Goal: Task Accomplishment & Management: Use online tool/utility

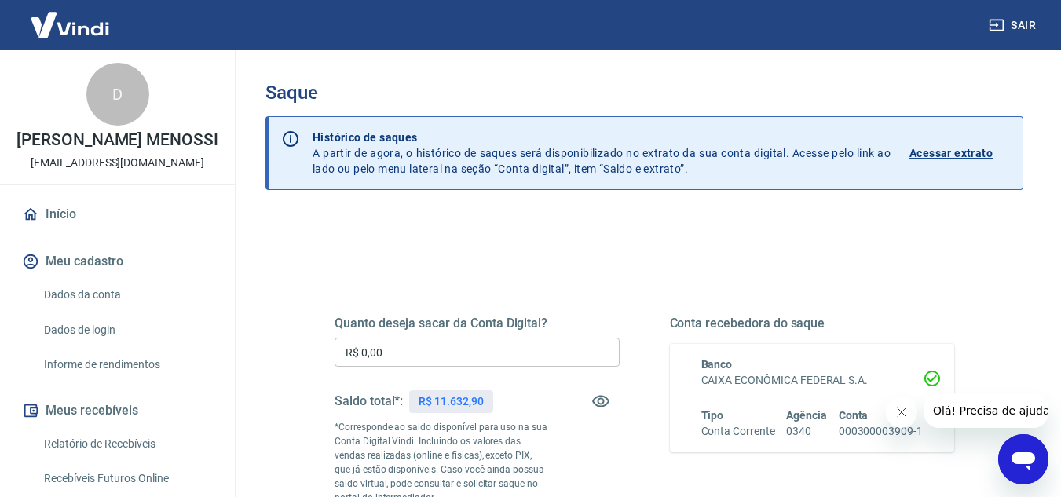
click at [500, 354] on input "R$ 0,00" at bounding box center [477, 352] width 285 height 29
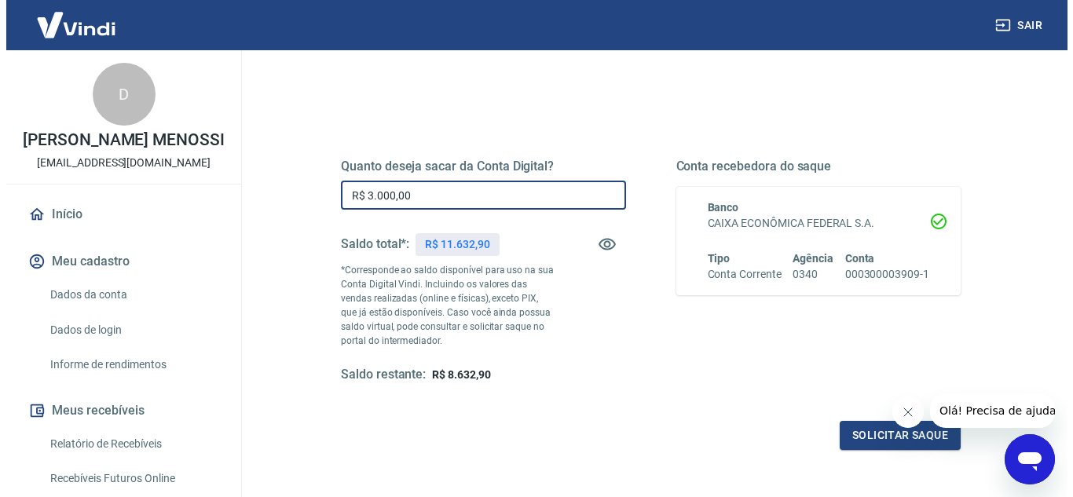
scroll to position [236, 0]
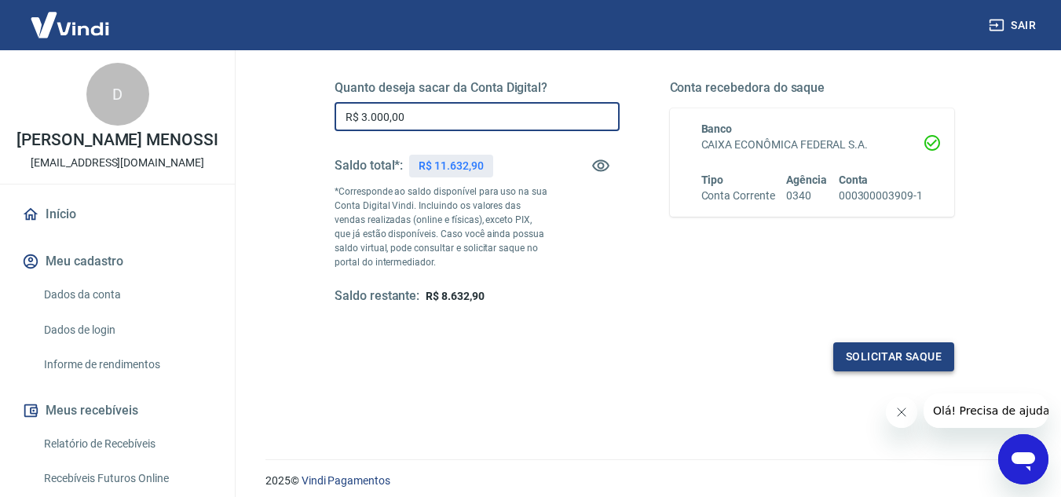
type input "R$ 3.000,00"
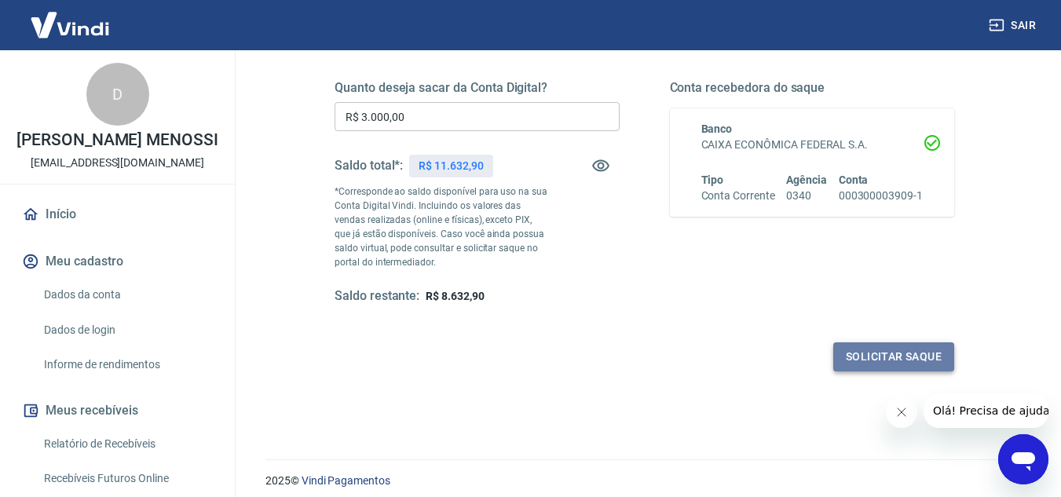
click at [889, 361] on button "Solicitar saque" at bounding box center [894, 357] width 121 height 29
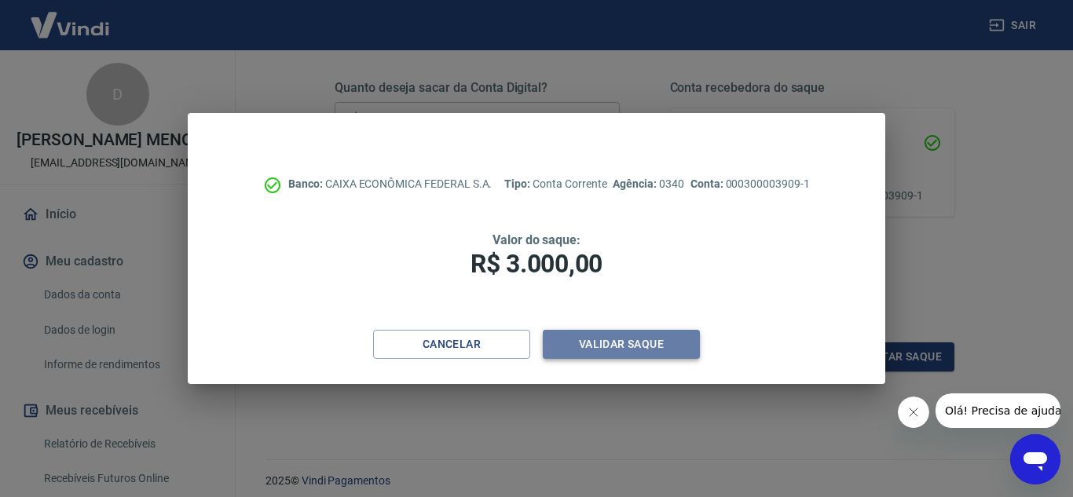
click at [614, 343] on button "Validar saque" at bounding box center [621, 344] width 157 height 29
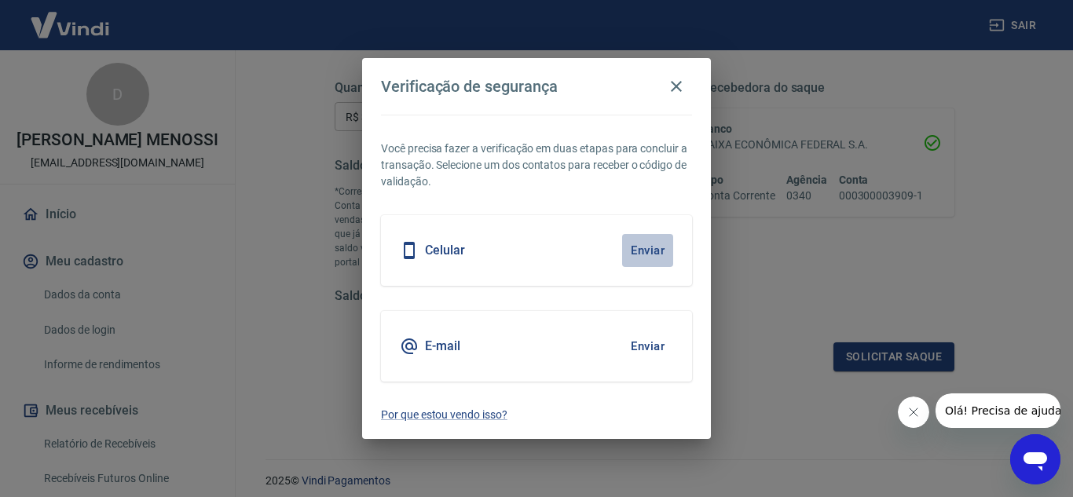
click at [662, 245] on button "Enviar" at bounding box center [647, 250] width 51 height 33
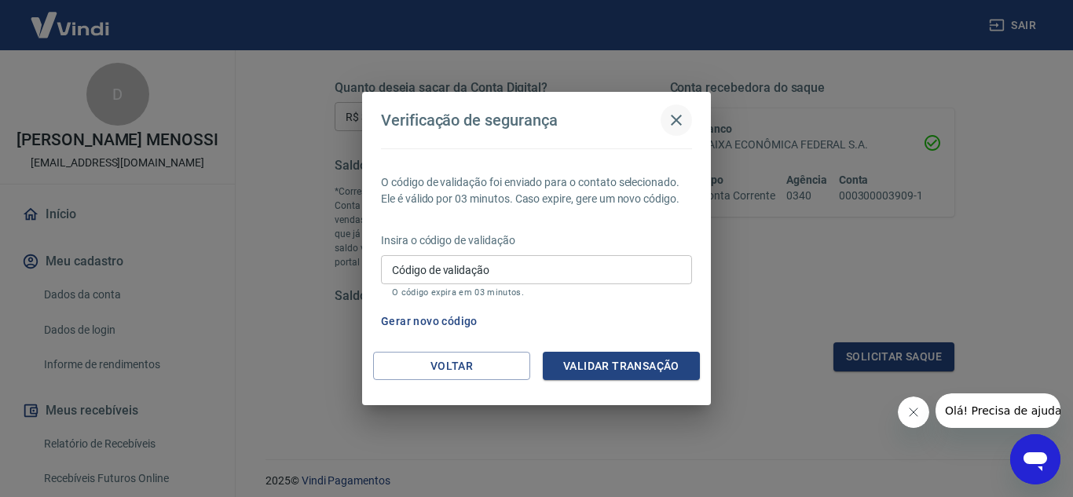
click at [679, 116] on icon "button" at bounding box center [676, 120] width 19 height 19
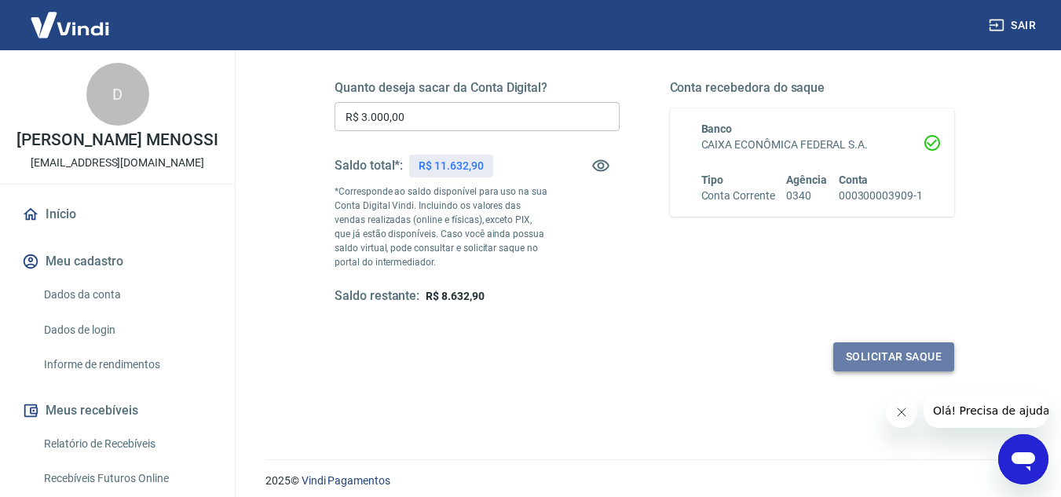
click at [929, 362] on button "Solicitar saque" at bounding box center [894, 357] width 121 height 29
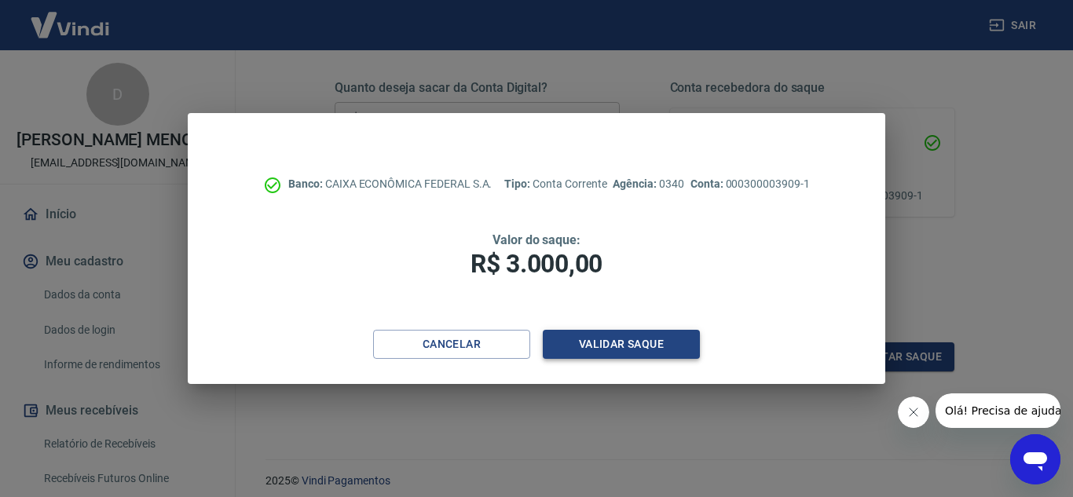
click at [648, 355] on button "Validar saque" at bounding box center [621, 344] width 157 height 29
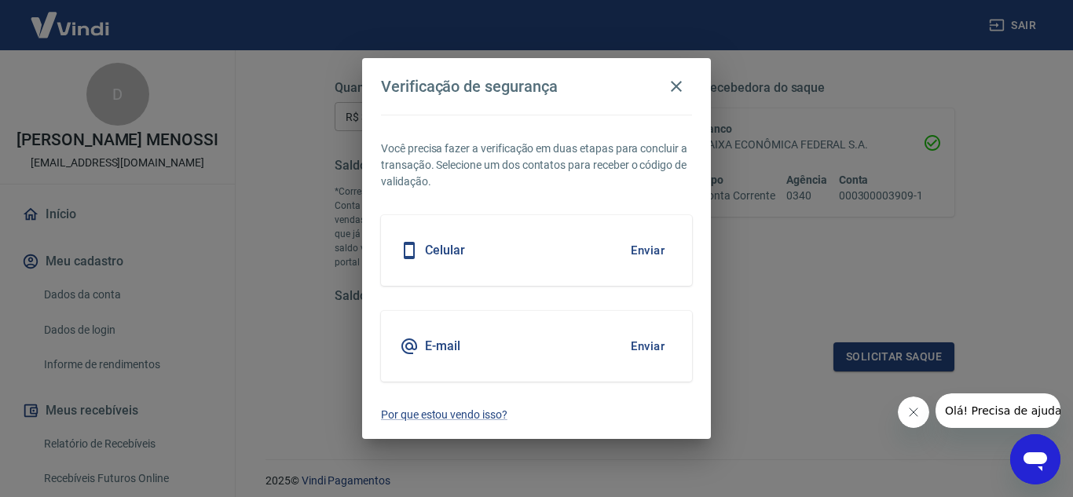
click at [658, 357] on button "Enviar" at bounding box center [647, 346] width 51 height 33
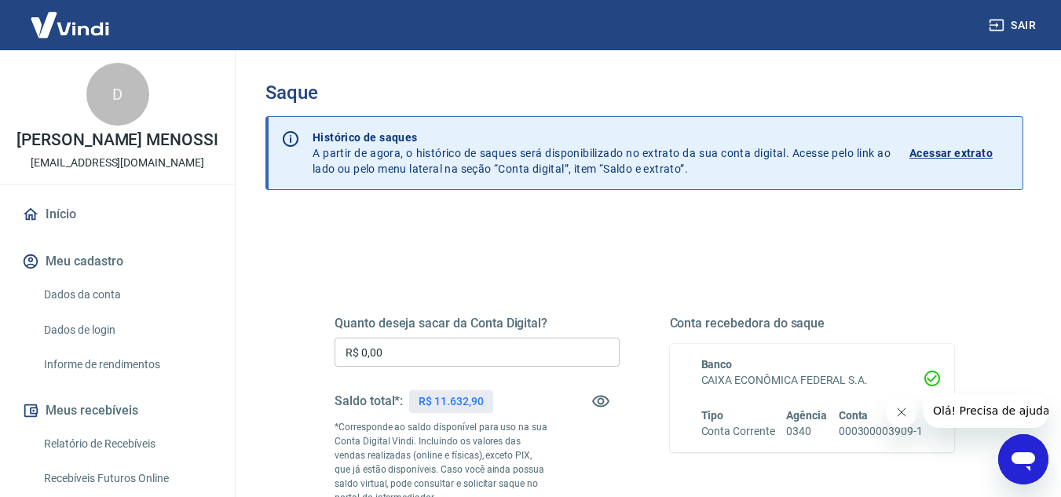
click at [447, 332] on div "Quanto deseja sacar da Conta Digital? R$ 0,00 ​ Saldo total*: R$ 11.632,90 *Cor…" at bounding box center [477, 428] width 285 height 225
click at [445, 345] on input "R$ 0,00" at bounding box center [477, 352] width 285 height 29
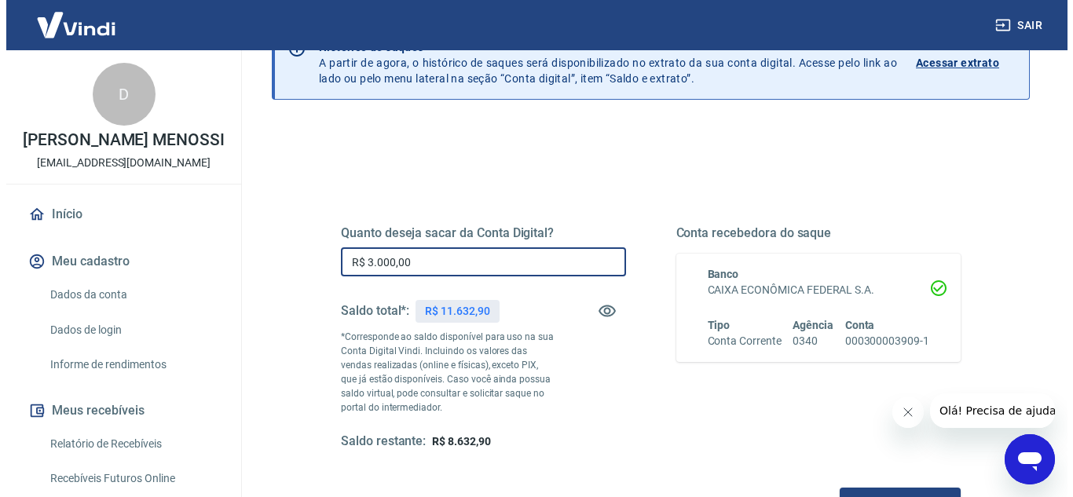
scroll to position [294, 0]
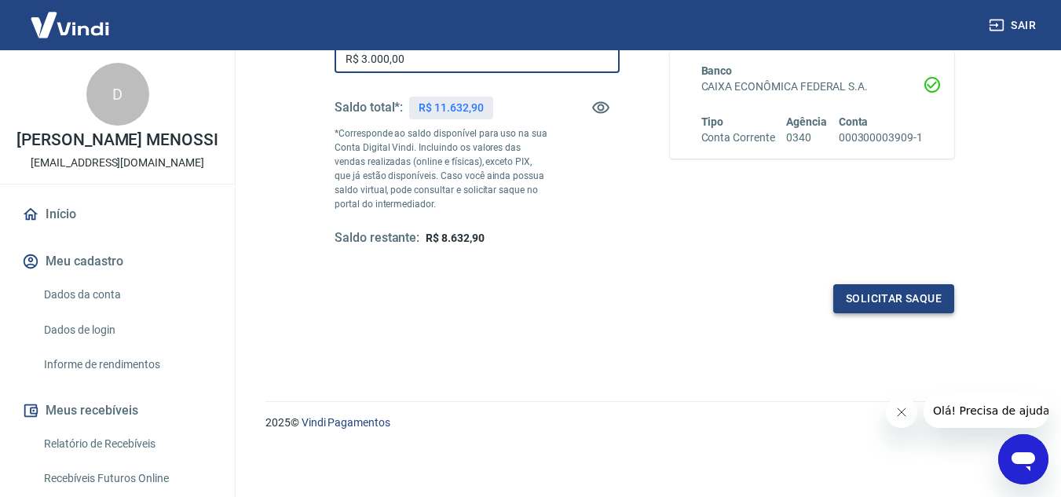
type input "R$ 3.000,00"
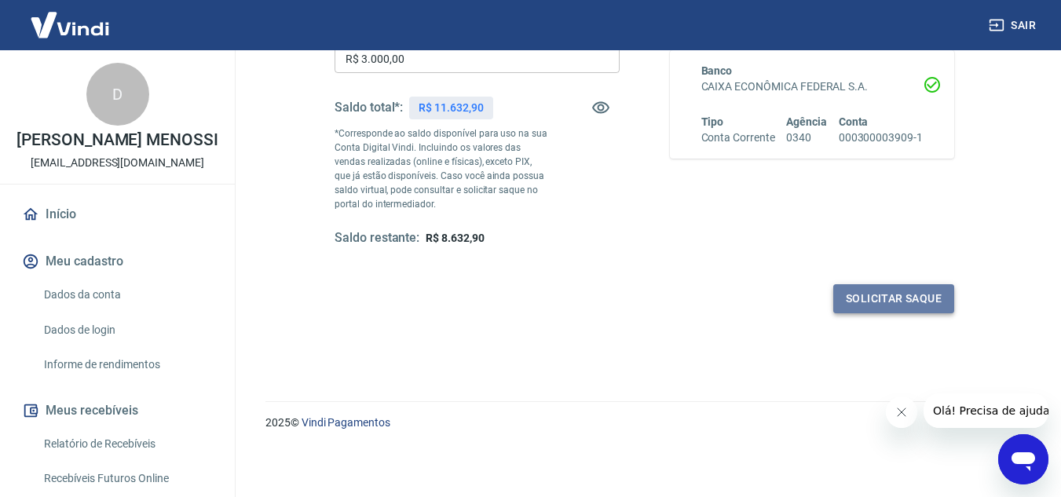
click at [907, 298] on button "Solicitar saque" at bounding box center [894, 298] width 121 height 29
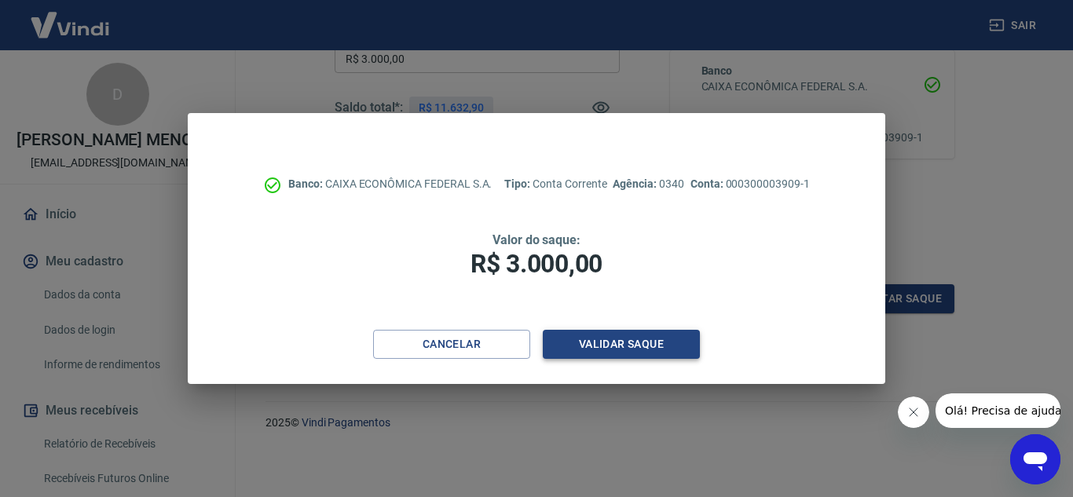
click at [643, 338] on button "Validar saque" at bounding box center [621, 344] width 157 height 29
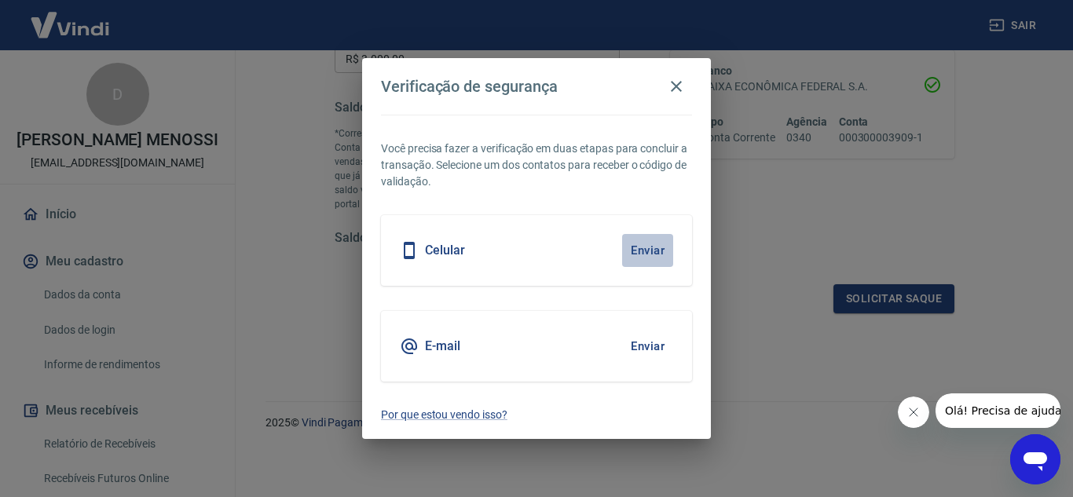
click at [662, 241] on button "Enviar" at bounding box center [647, 250] width 51 height 33
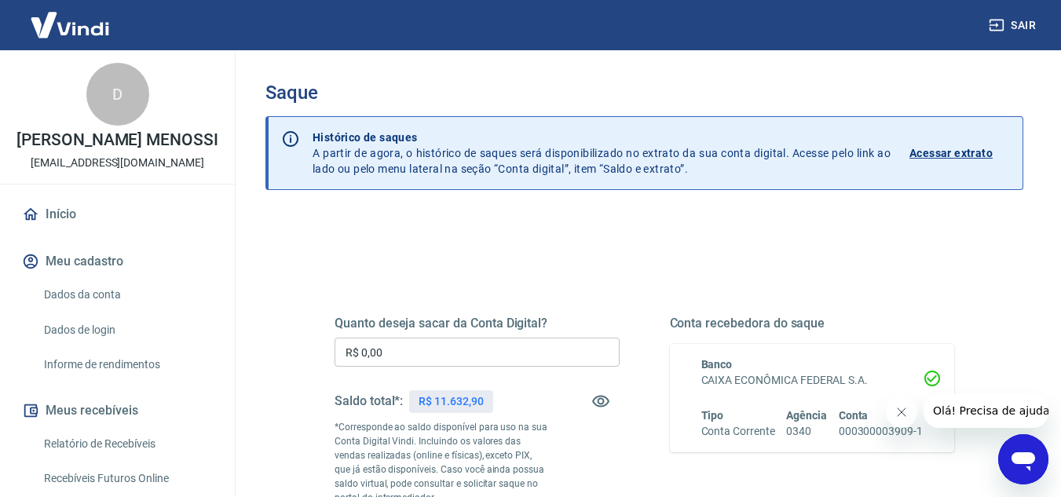
click at [519, 346] on input "R$ 0,00" at bounding box center [477, 352] width 285 height 29
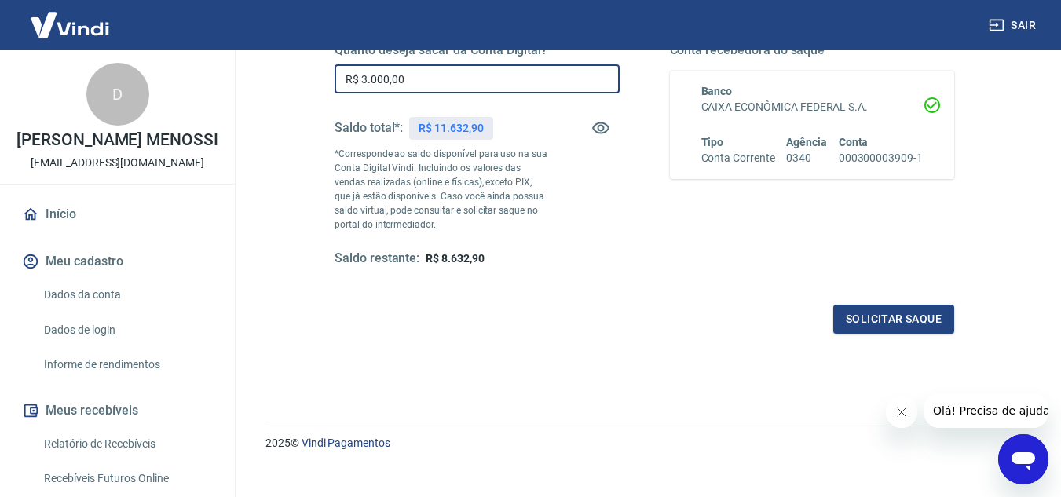
scroll to position [294, 0]
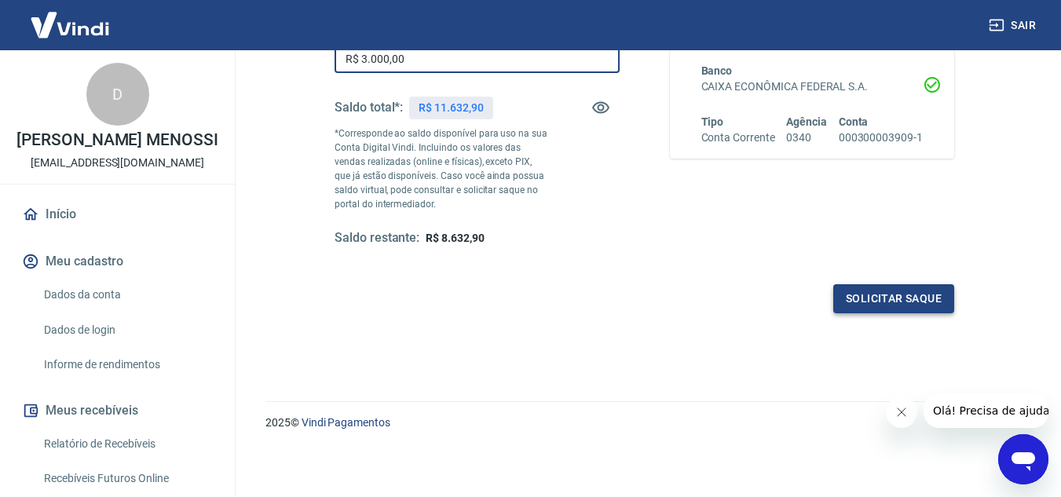
type input "R$ 3.000,00"
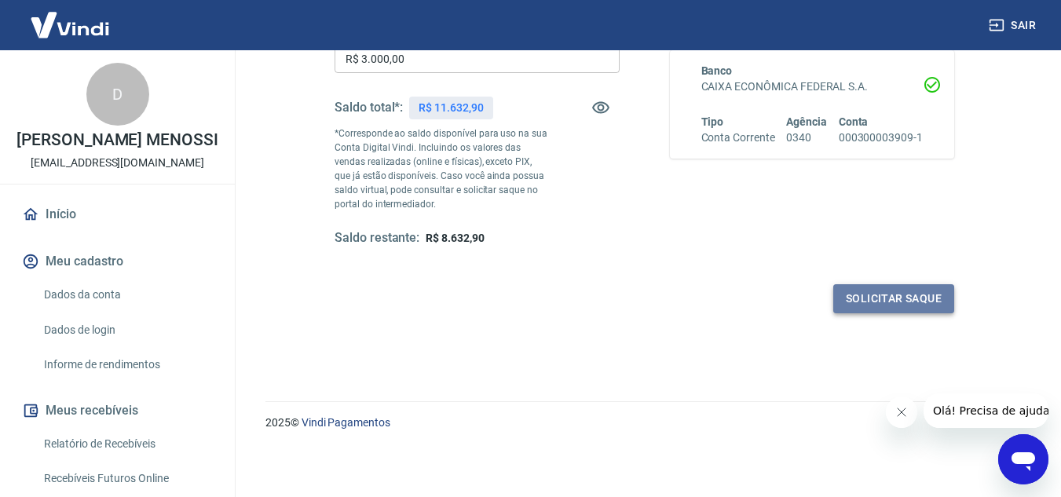
click at [931, 302] on button "Solicitar saque" at bounding box center [894, 298] width 121 height 29
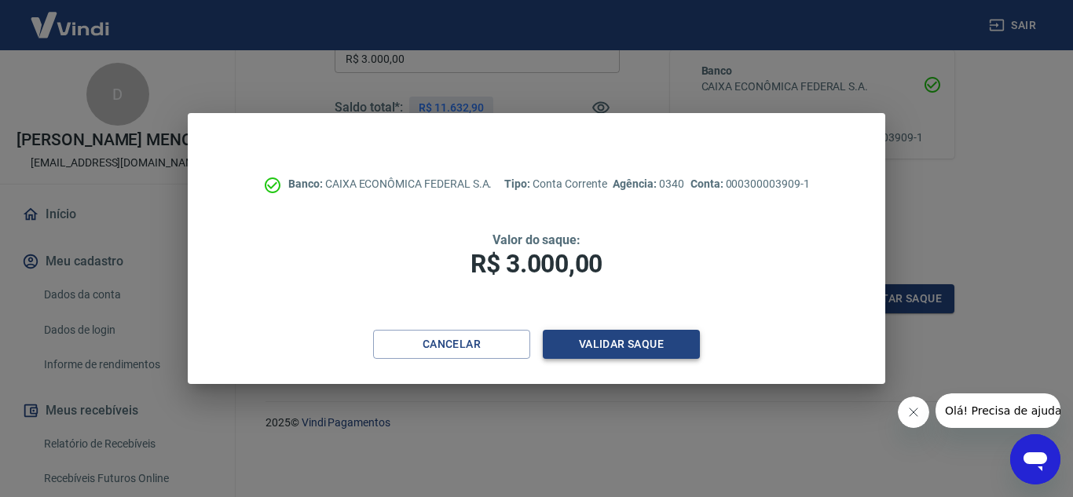
click at [647, 346] on button "Validar saque" at bounding box center [621, 344] width 157 height 29
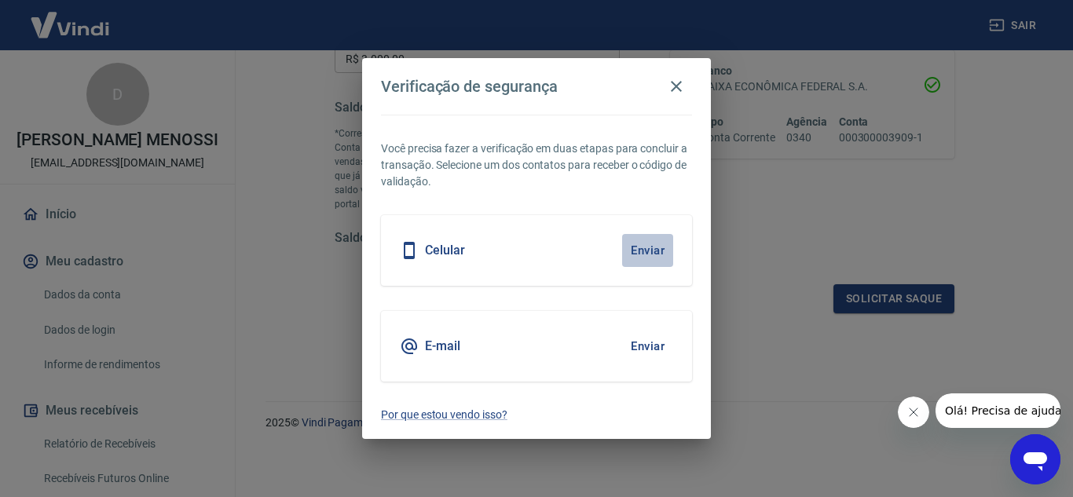
click at [652, 252] on button "Enviar" at bounding box center [647, 250] width 51 height 33
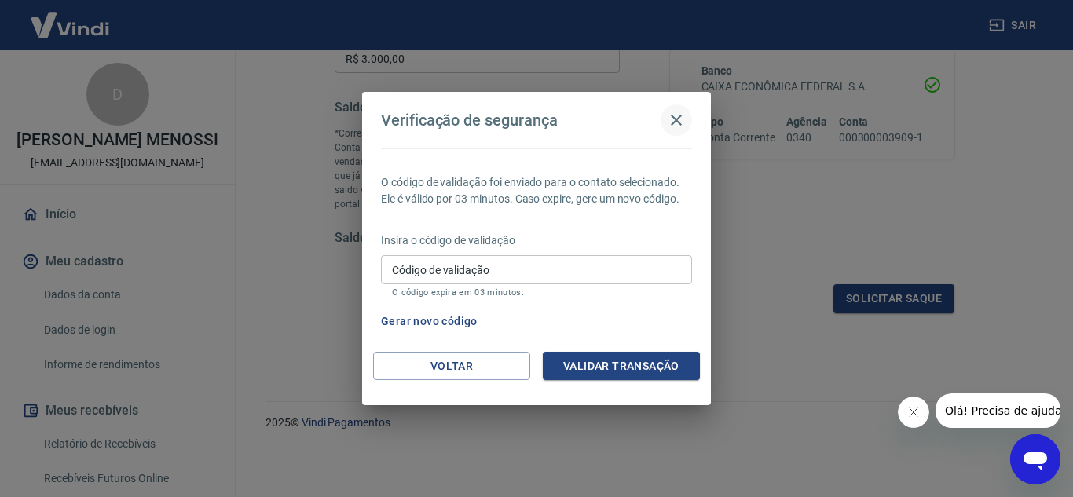
click at [676, 122] on icon "button" at bounding box center [676, 120] width 19 height 19
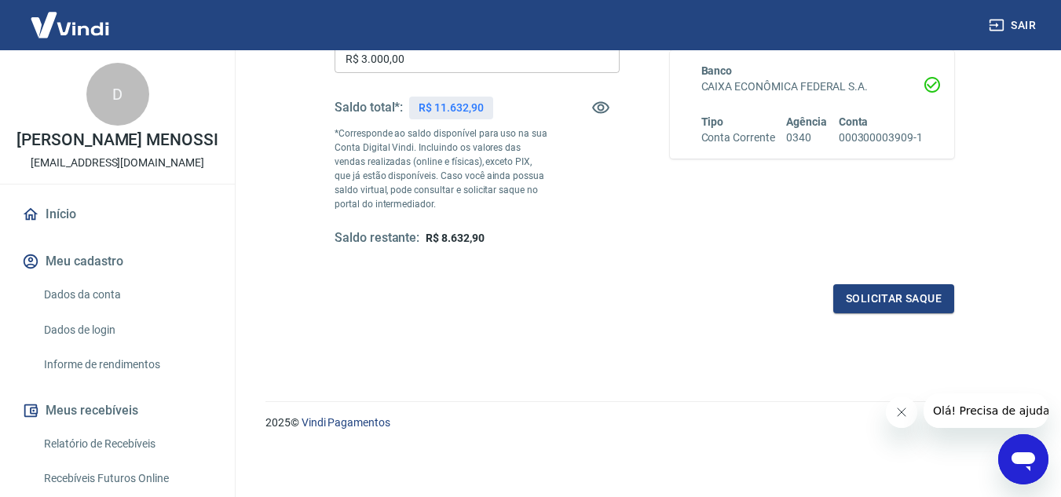
scroll to position [137, 0]
